Goal: Navigation & Orientation: Find specific page/section

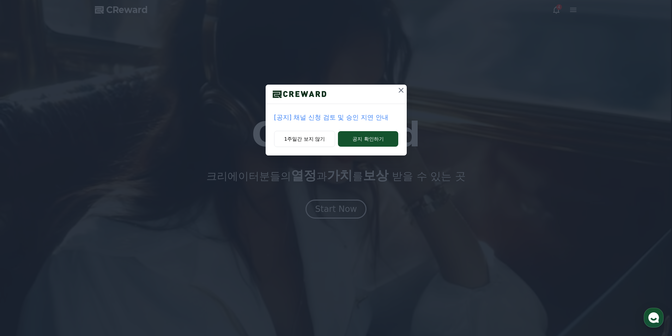
click at [400, 90] on icon at bounding box center [400, 90] width 5 height 5
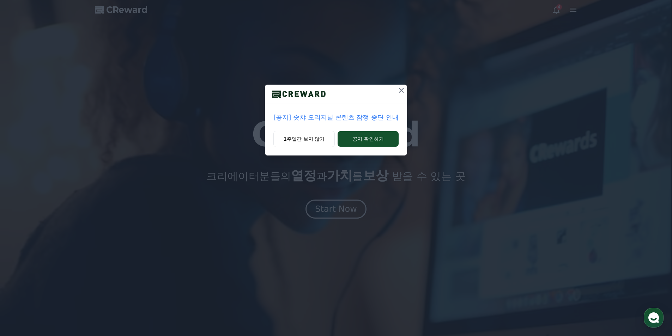
click at [404, 89] on icon at bounding box center [401, 90] width 8 height 8
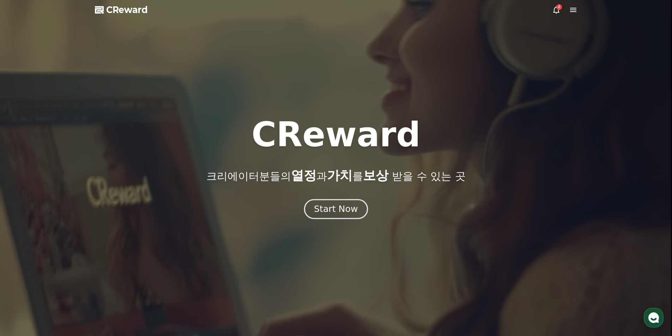
click at [341, 202] on button "Start Now" at bounding box center [336, 209] width 64 height 20
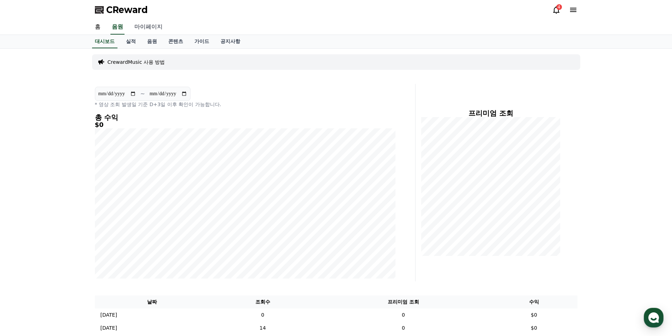
click at [147, 27] on link "마이페이지" at bounding box center [148, 27] width 39 height 15
select select "**********"
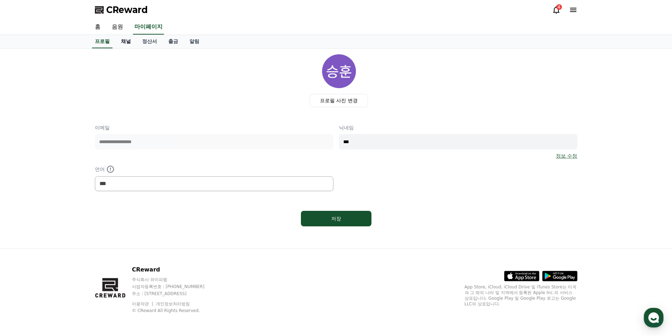
click at [126, 42] on link "채널" at bounding box center [125, 41] width 21 height 13
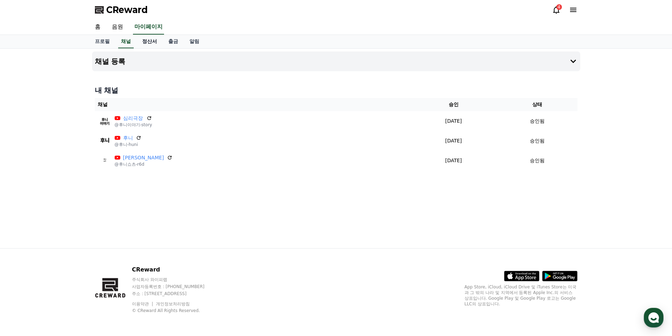
click at [155, 42] on link "정산서" at bounding box center [149, 41] width 26 height 13
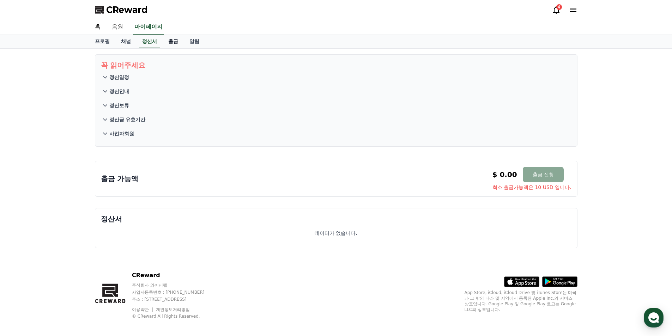
click at [176, 44] on link "출금" at bounding box center [173, 41] width 21 height 13
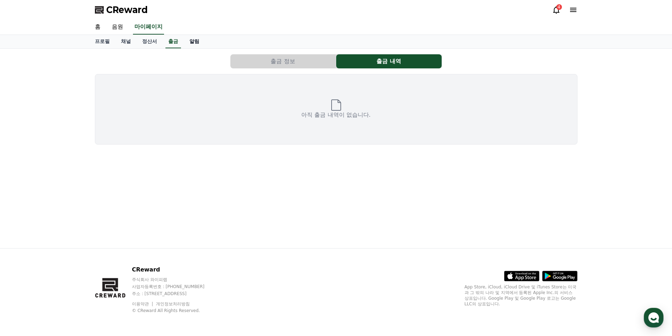
click at [196, 43] on link "알림" at bounding box center [194, 41] width 21 height 13
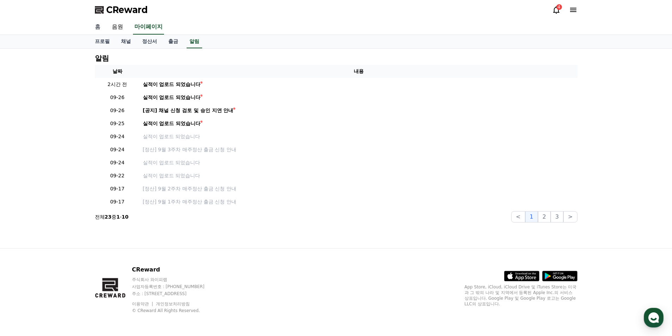
click at [96, 30] on link "홈" at bounding box center [97, 27] width 17 height 15
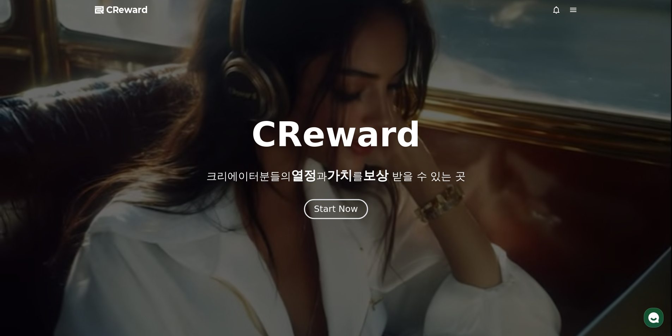
click at [340, 206] on div "Start Now" at bounding box center [336, 209] width 44 height 12
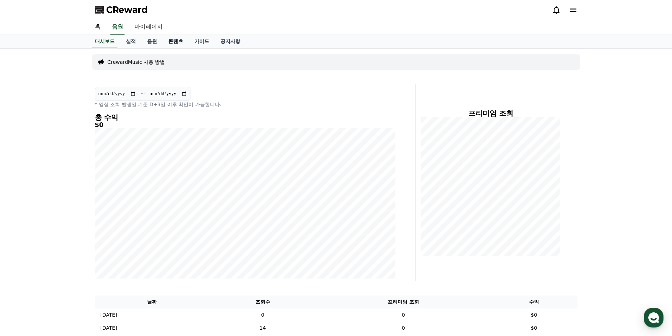
click at [175, 43] on link "콘텐츠" at bounding box center [176, 41] width 26 height 13
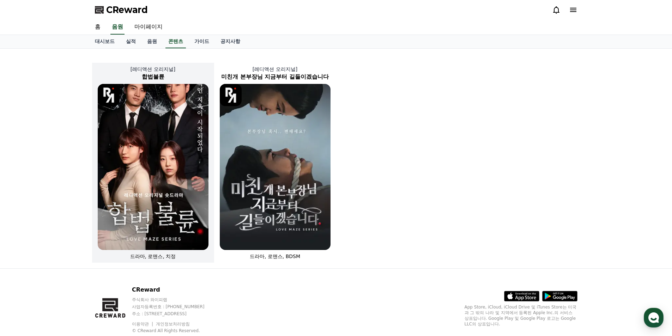
click at [169, 159] on img at bounding box center [153, 167] width 111 height 166
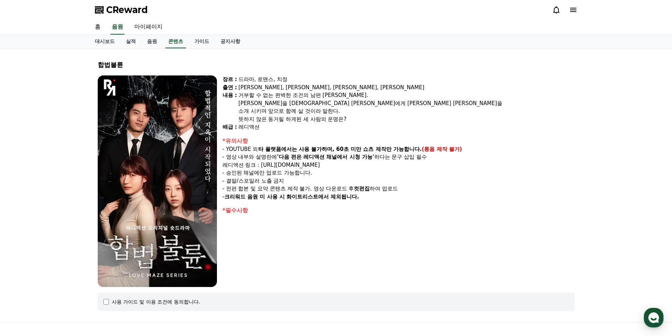
select select
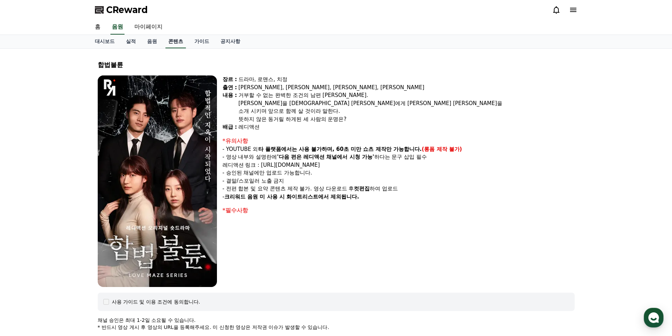
click at [182, 39] on link "콘텐츠" at bounding box center [175, 41] width 20 height 13
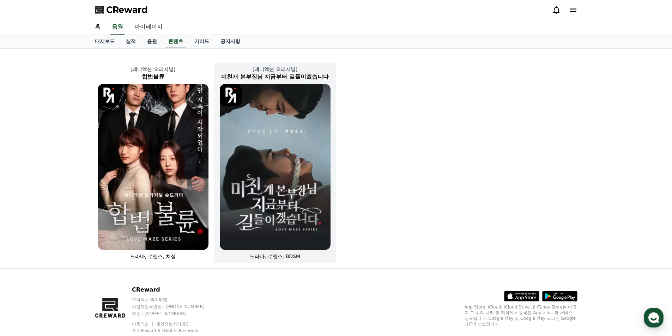
click at [286, 146] on img at bounding box center [275, 167] width 111 height 166
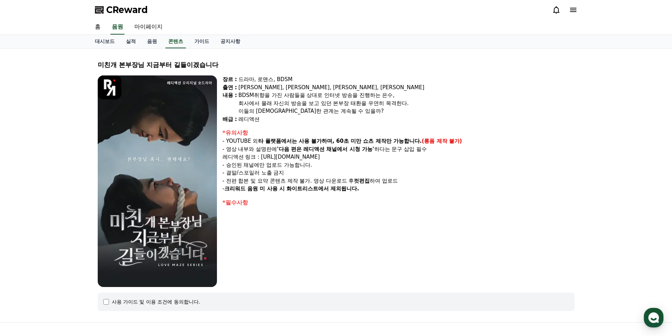
select select
